Goal: Share content

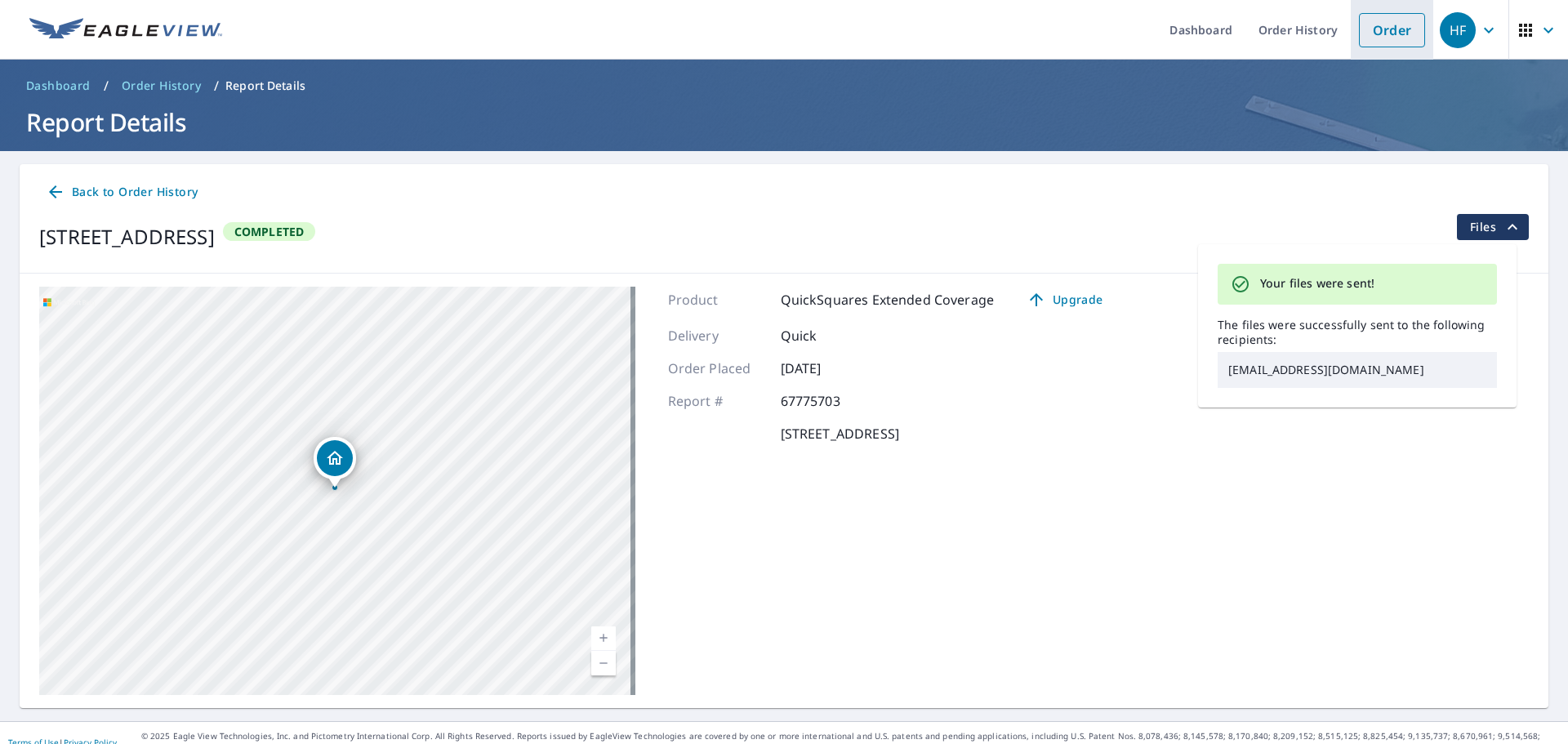
click at [1365, 29] on link "Order" at bounding box center [1392, 31] width 67 height 35
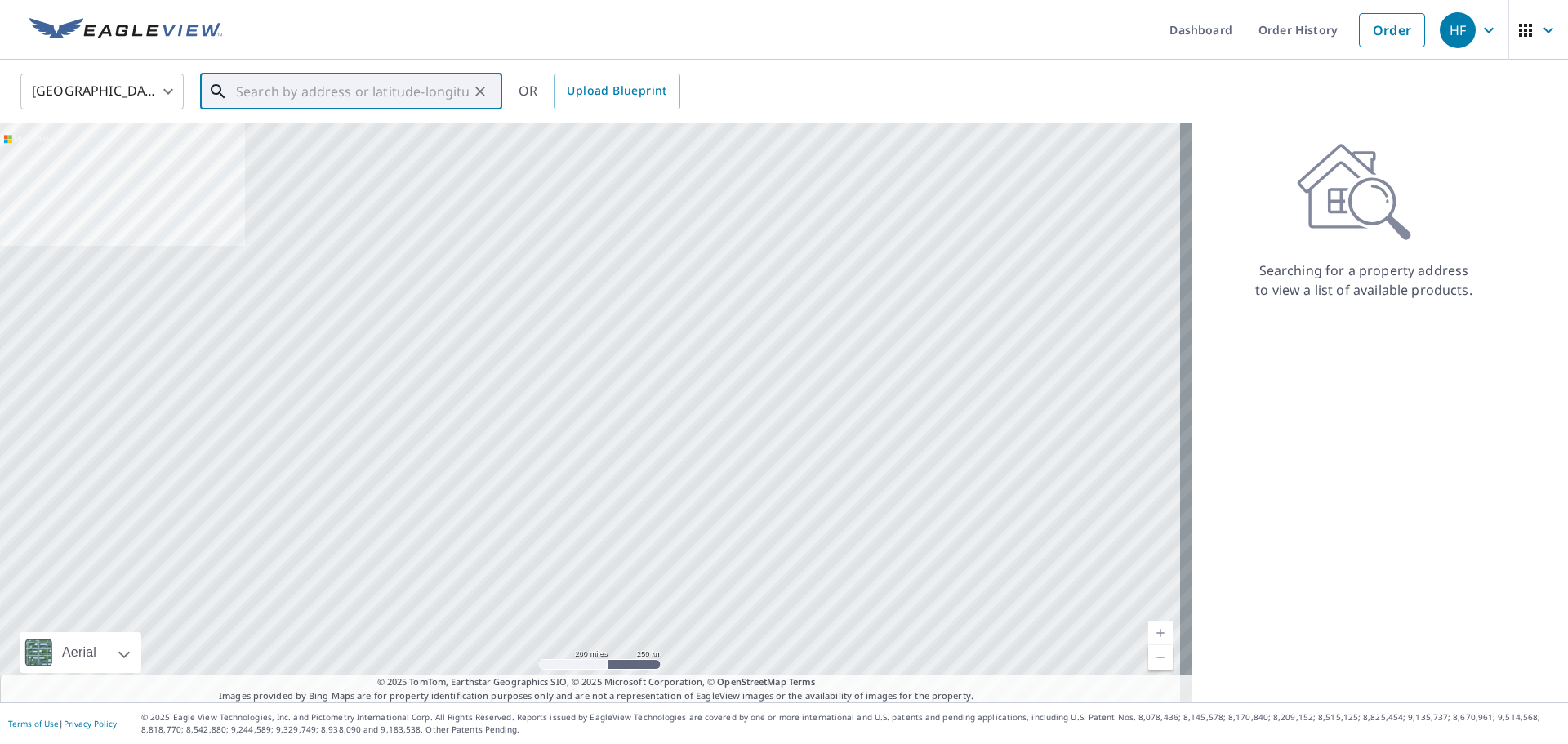
click at [419, 93] on input "text" at bounding box center [352, 91] width 232 height 45
paste input "[STREET_ADDRESS]"
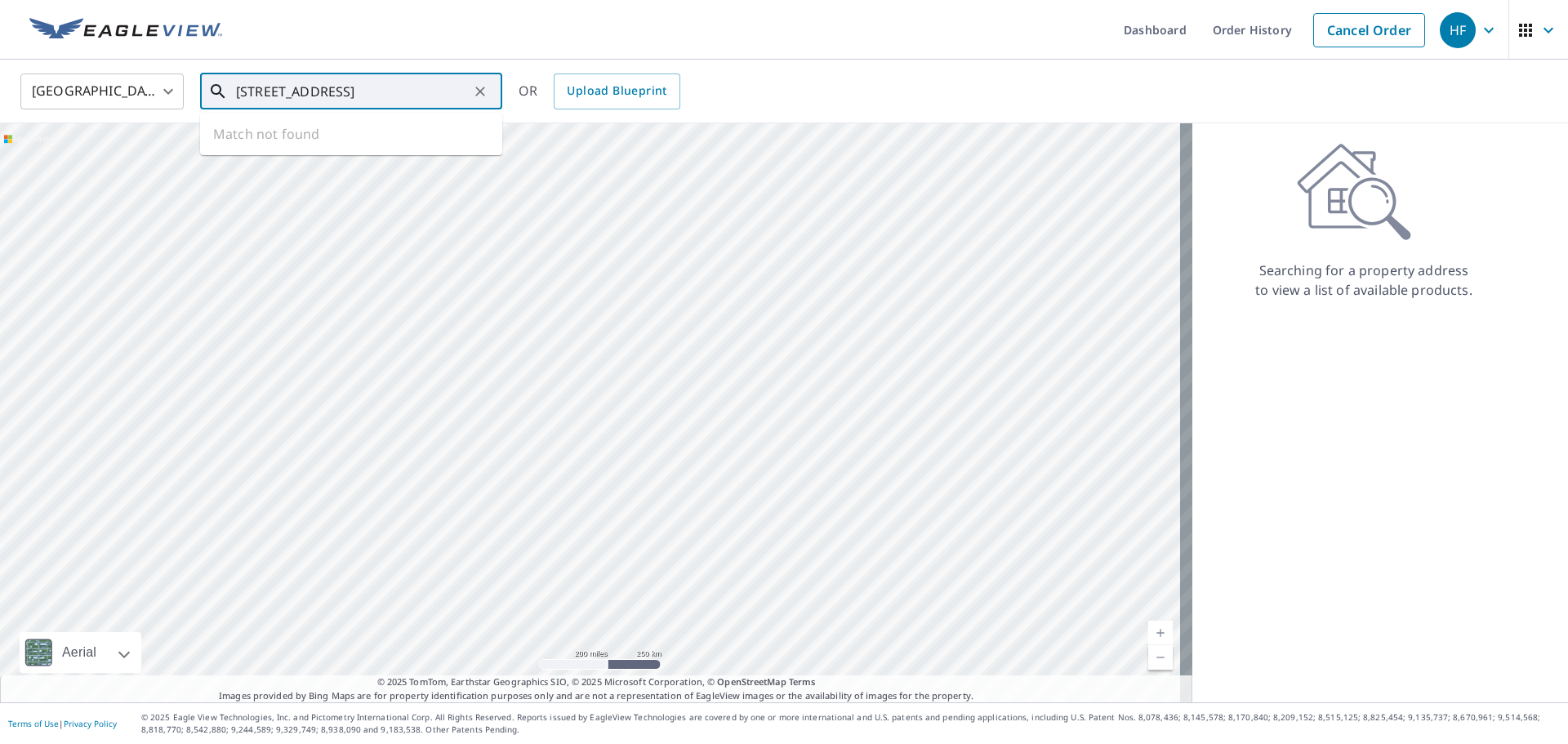
type input "[STREET_ADDRESS]"
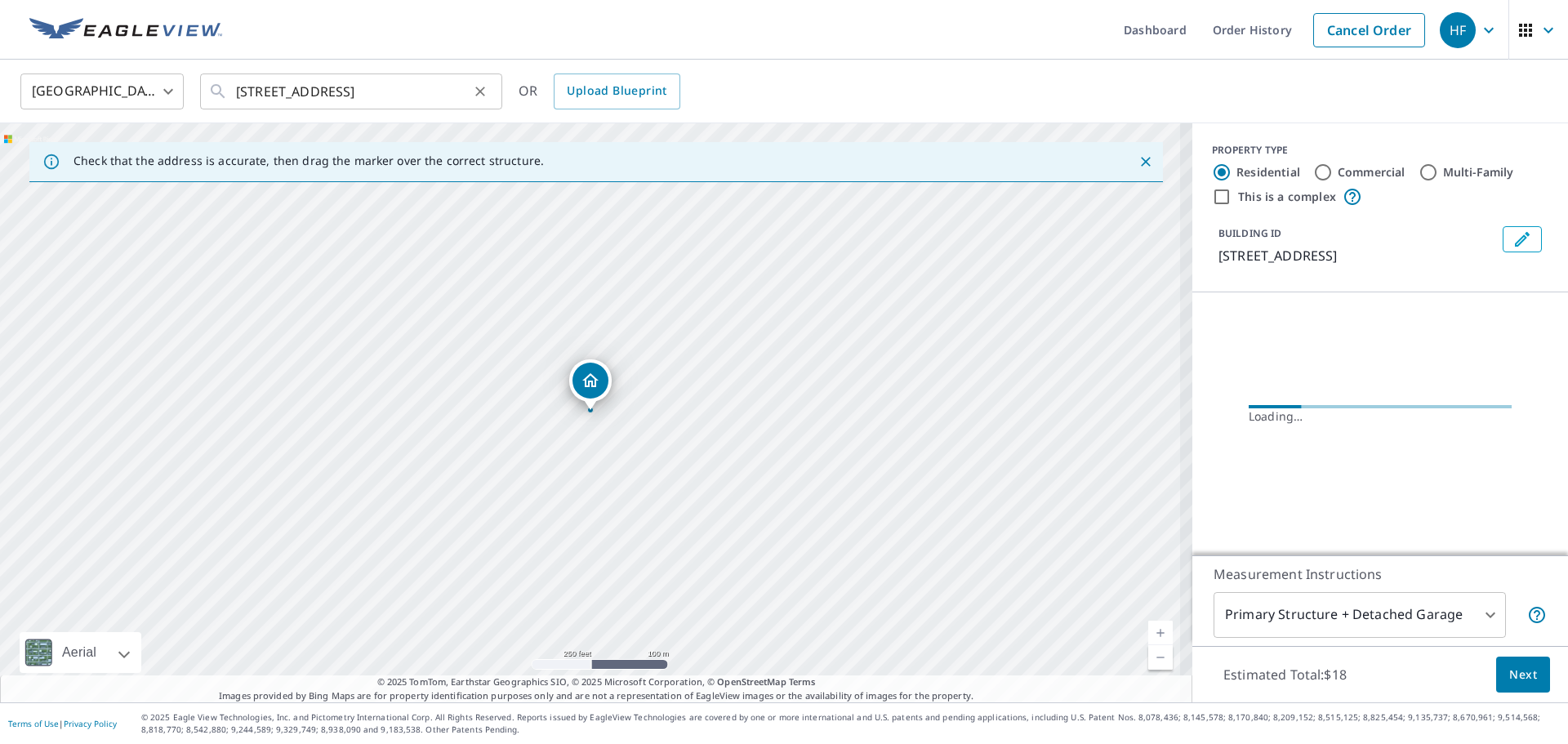
scroll to position [0, 0]
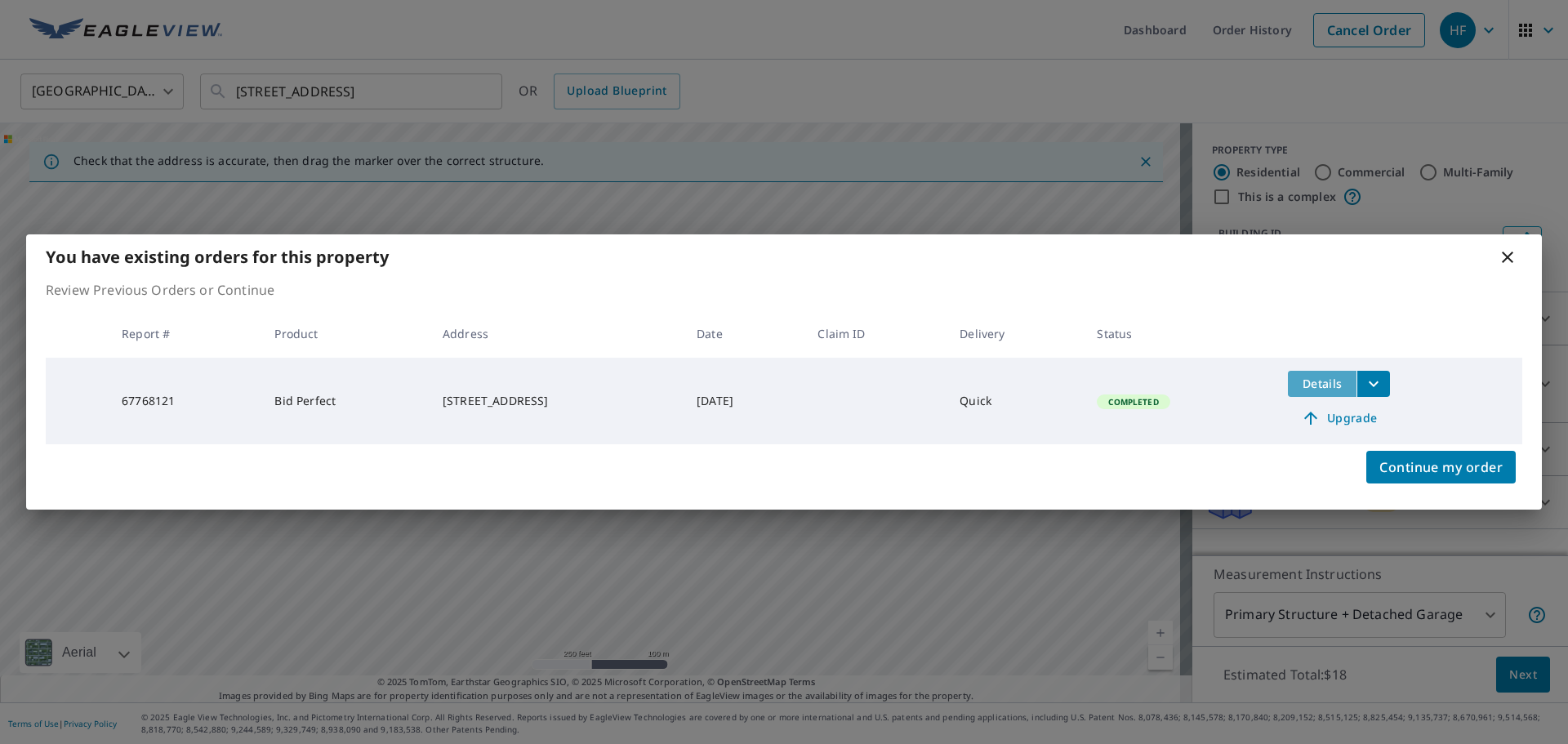
click at [1339, 382] on span "Details" at bounding box center [1322, 384] width 49 height 15
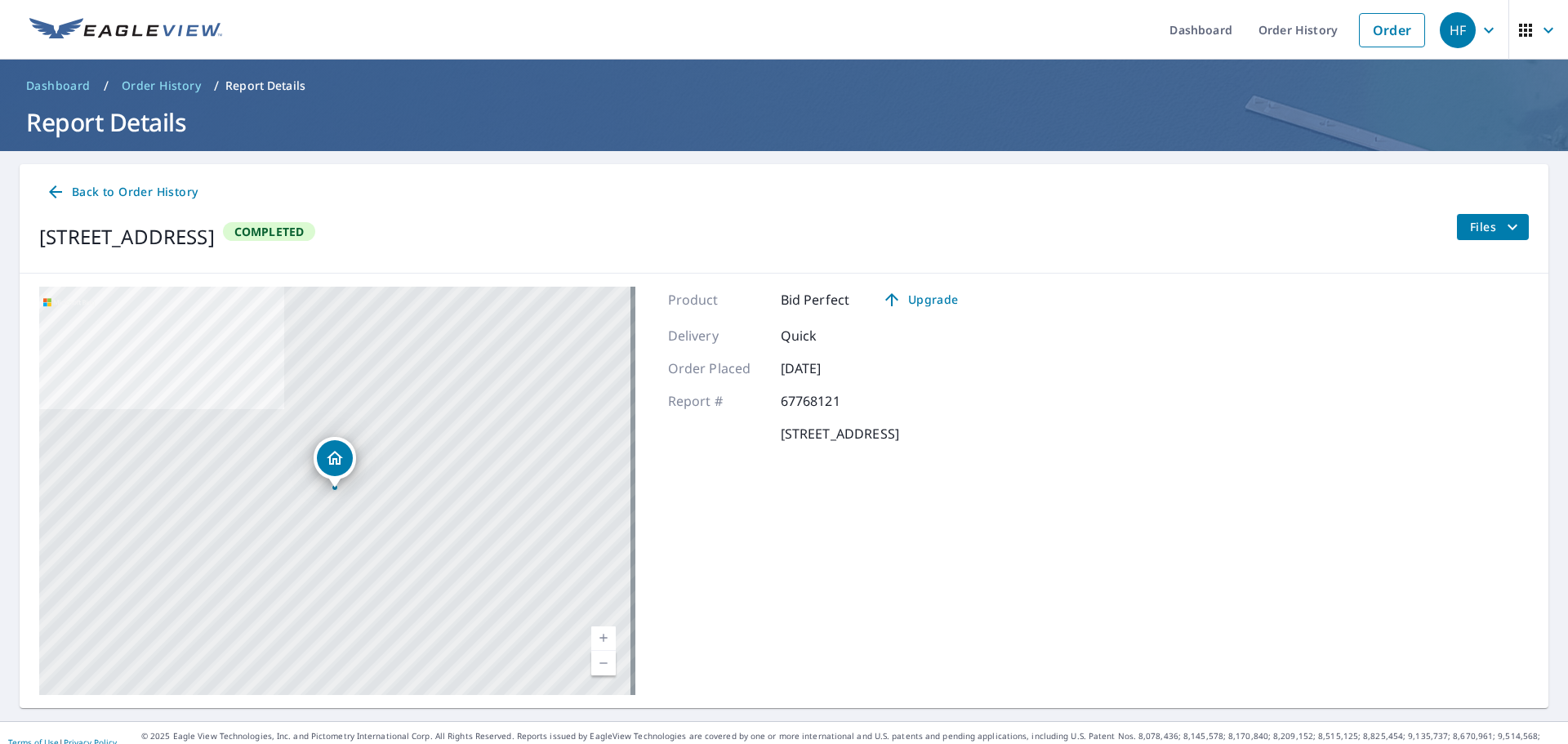
click at [1462, 238] on button "Files" at bounding box center [1492, 226] width 72 height 26
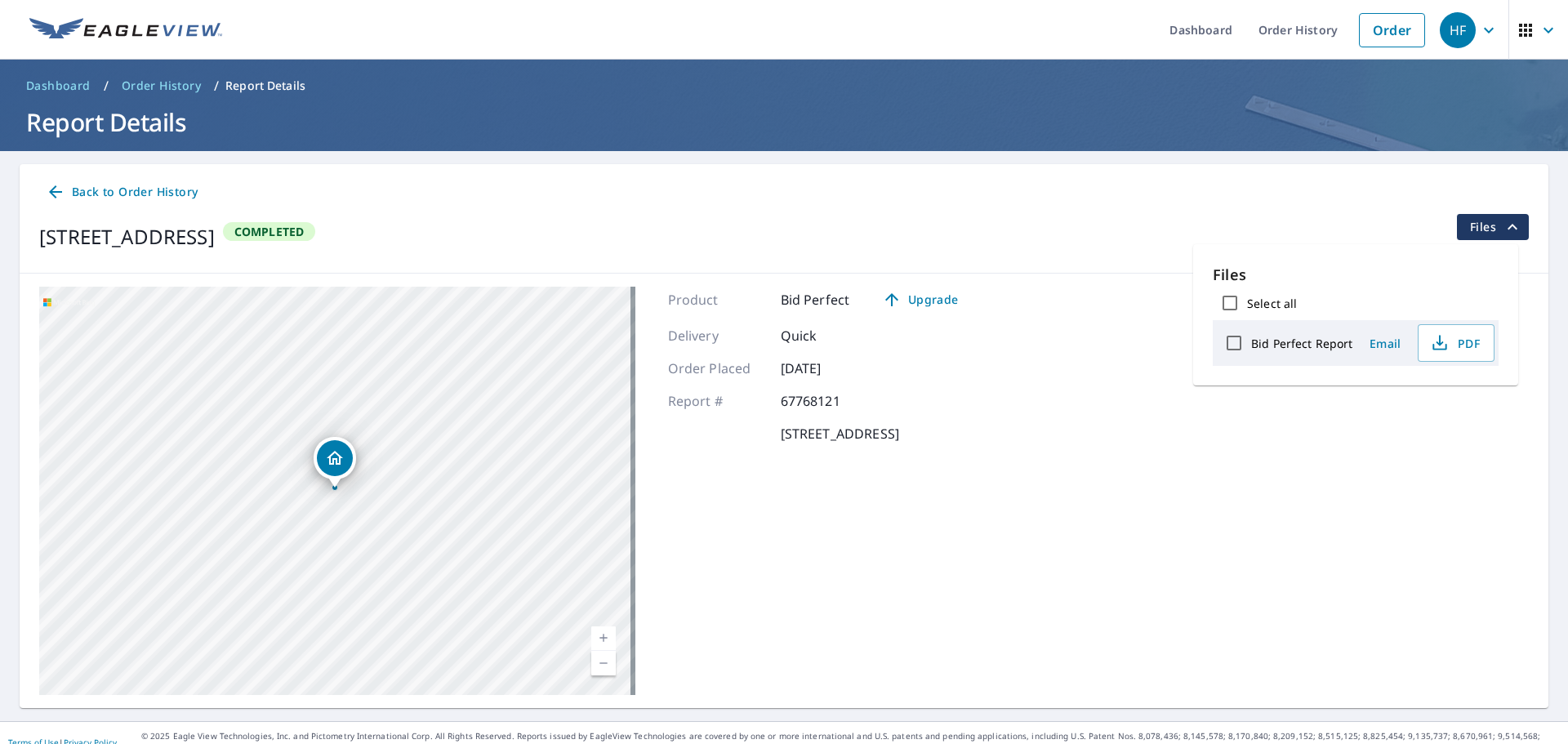
click at [1382, 337] on span "Email" at bounding box center [1385, 343] width 40 height 15
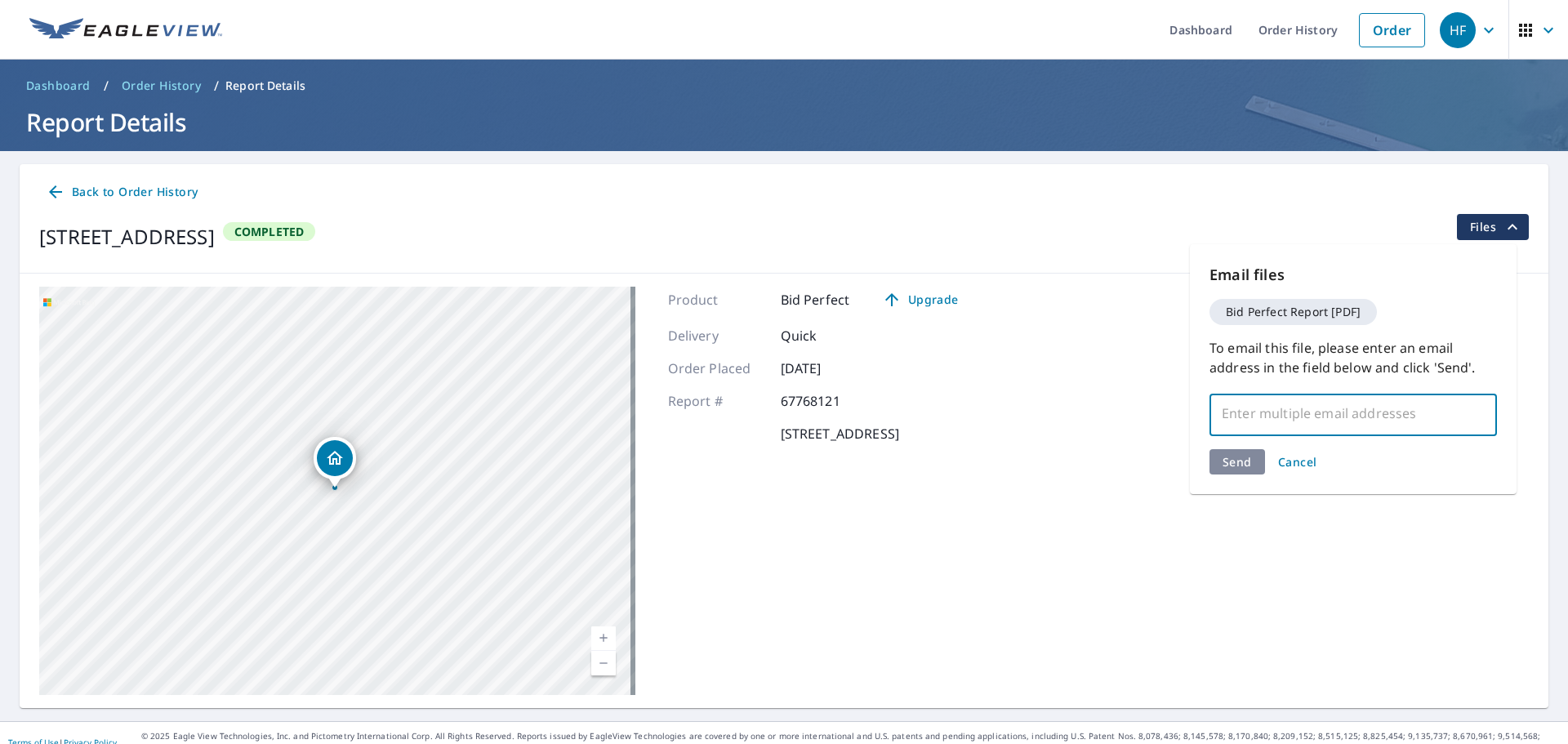
click at [1264, 400] on input "text" at bounding box center [1341, 413] width 249 height 31
paste input "[EMAIL_ADDRESS][DOMAIN_NAME]"
type input "[EMAIL_ADDRESS][DOMAIN_NAME]"
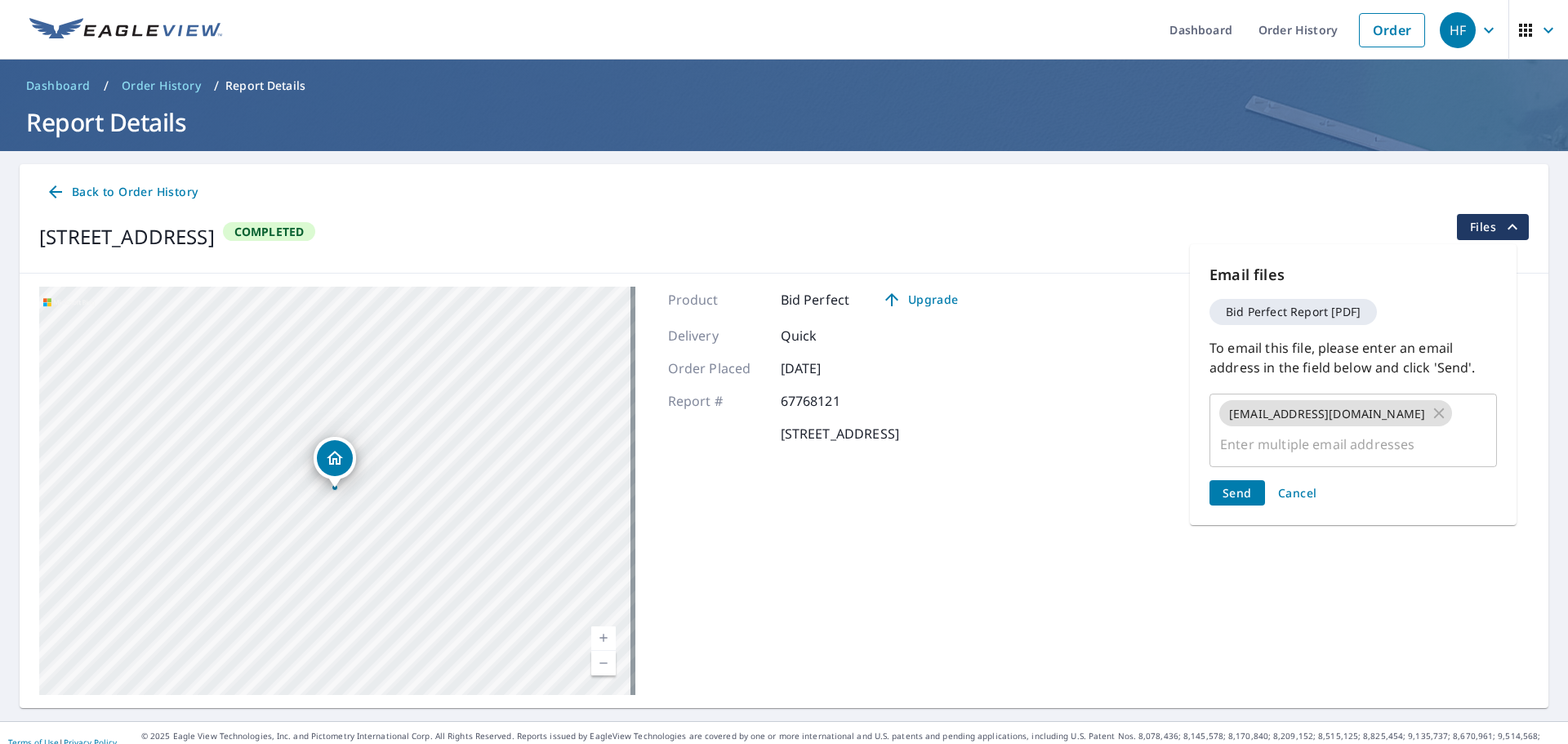
click at [1242, 480] on div "Send Cancel" at bounding box center [1354, 492] width 287 height 25
click at [1243, 485] on span "Send" at bounding box center [1237, 492] width 29 height 15
